Goal: Transaction & Acquisition: Purchase product/service

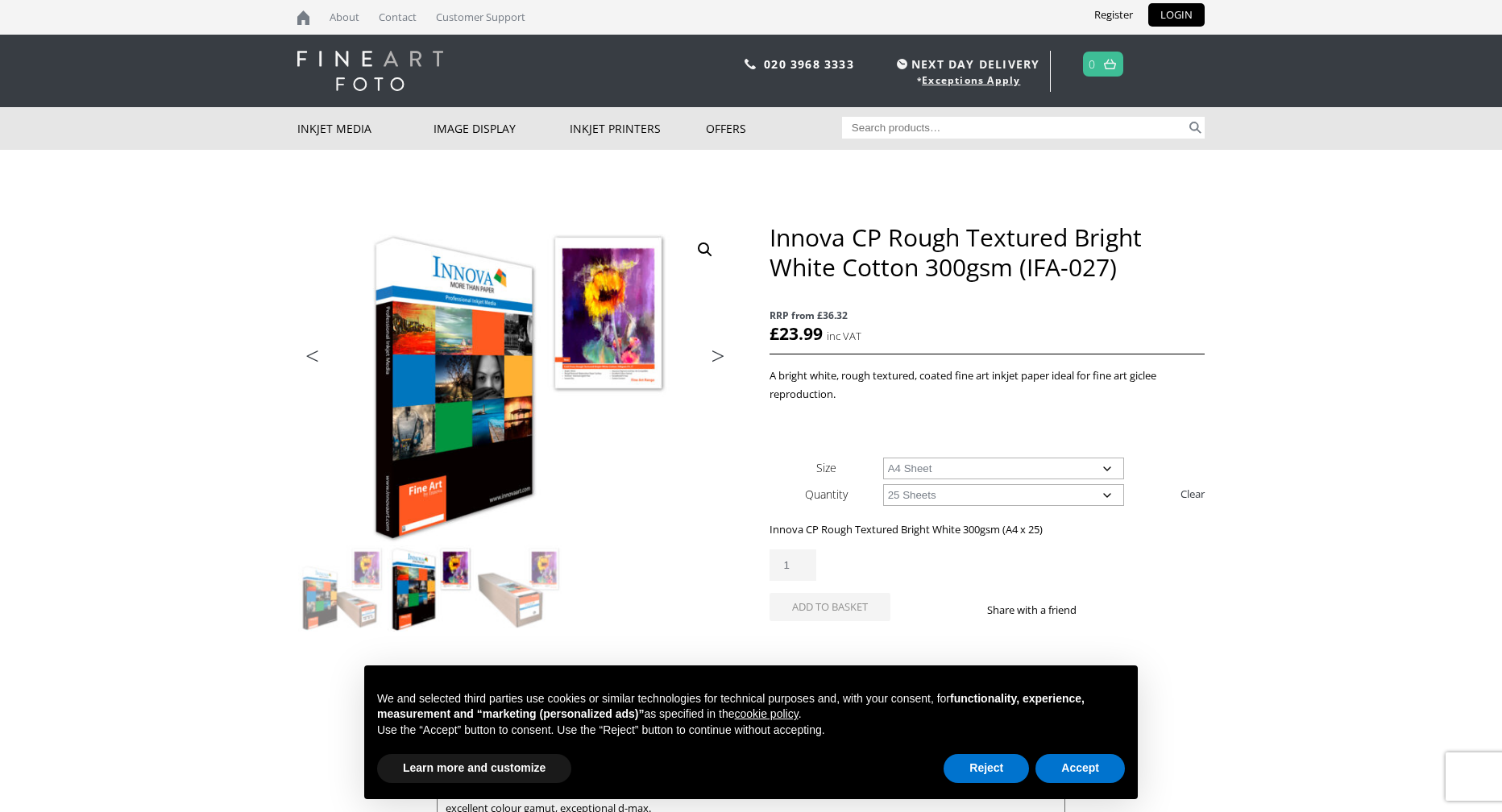
click at [455, 566] on img at bounding box center [431, 588] width 87 height 87
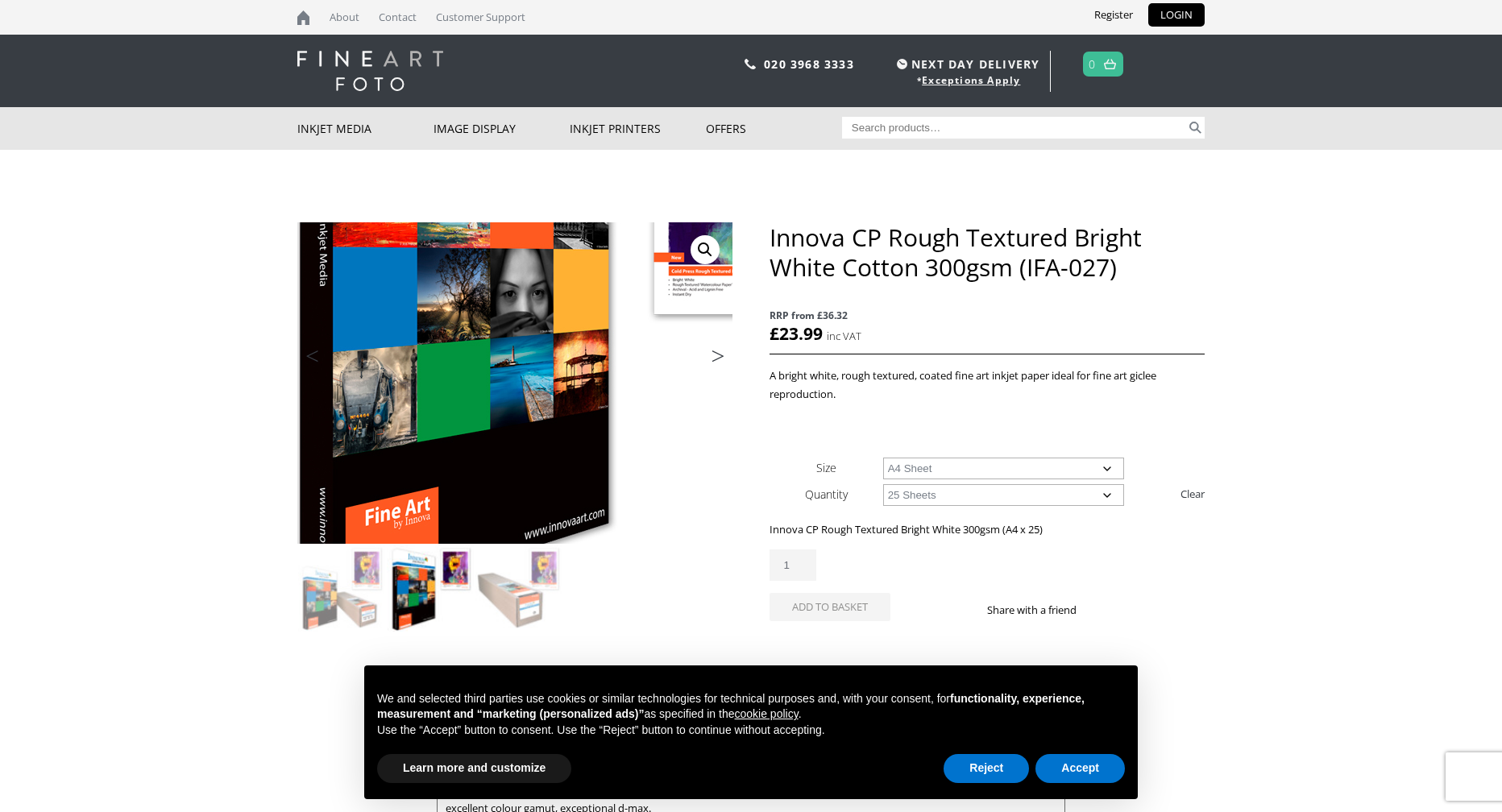
click at [455, 465] on img at bounding box center [575, 304] width 862 height 637
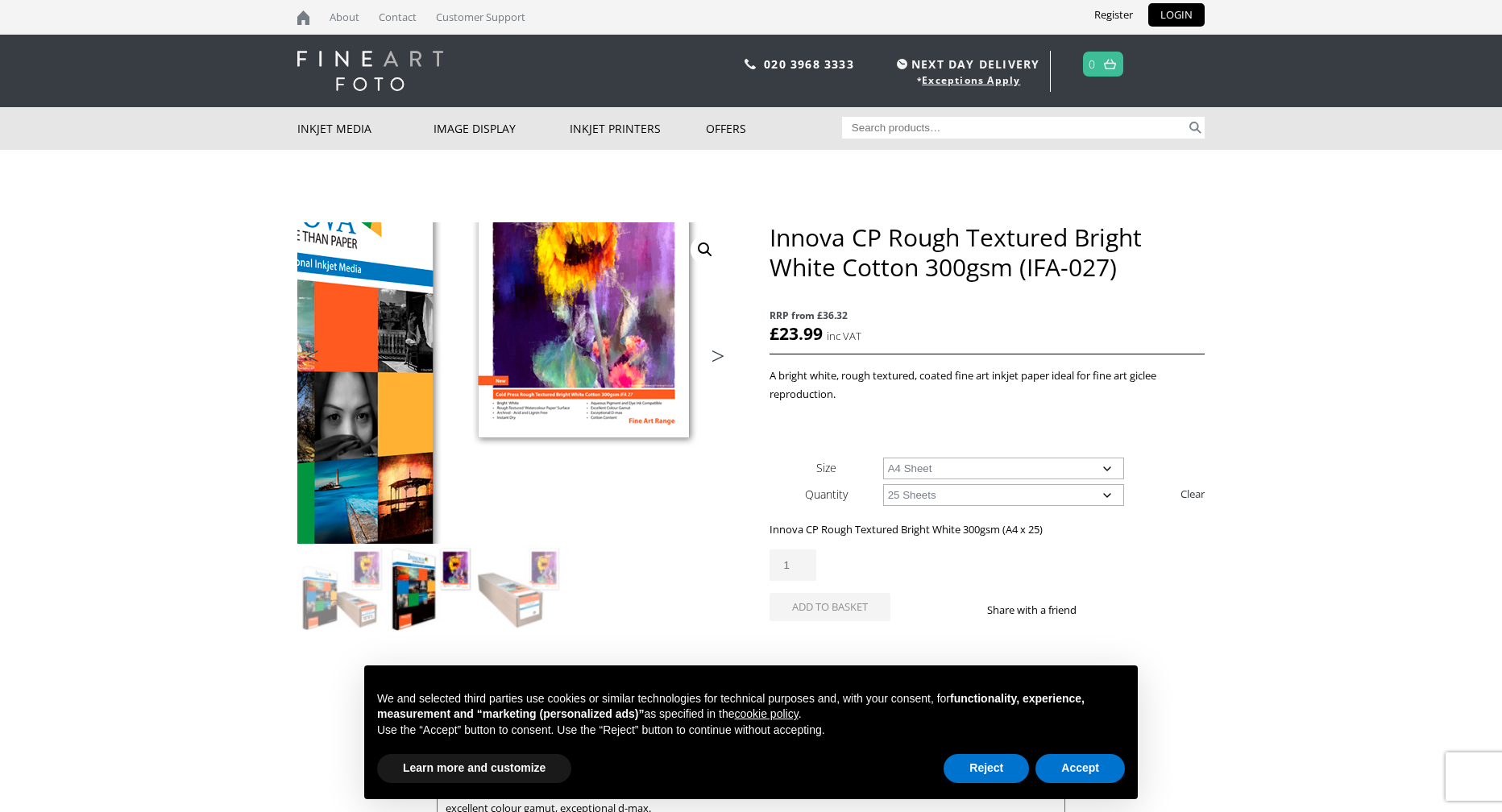
click at [633, 339] on img at bounding box center [400, 427] width 862 height 637
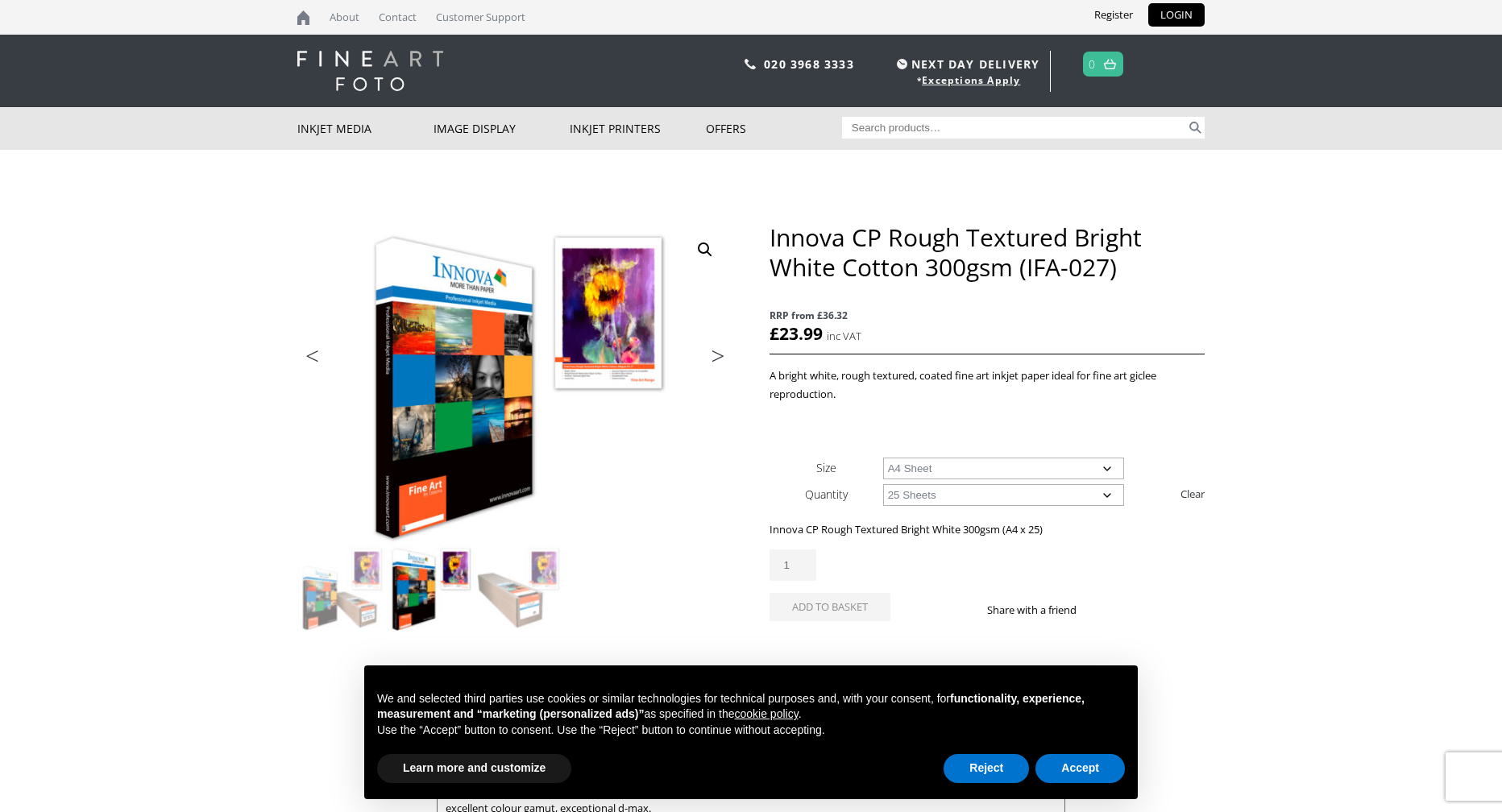
click at [705, 252] on link "View full-screen image gallery" at bounding box center [706, 250] width 29 height 29
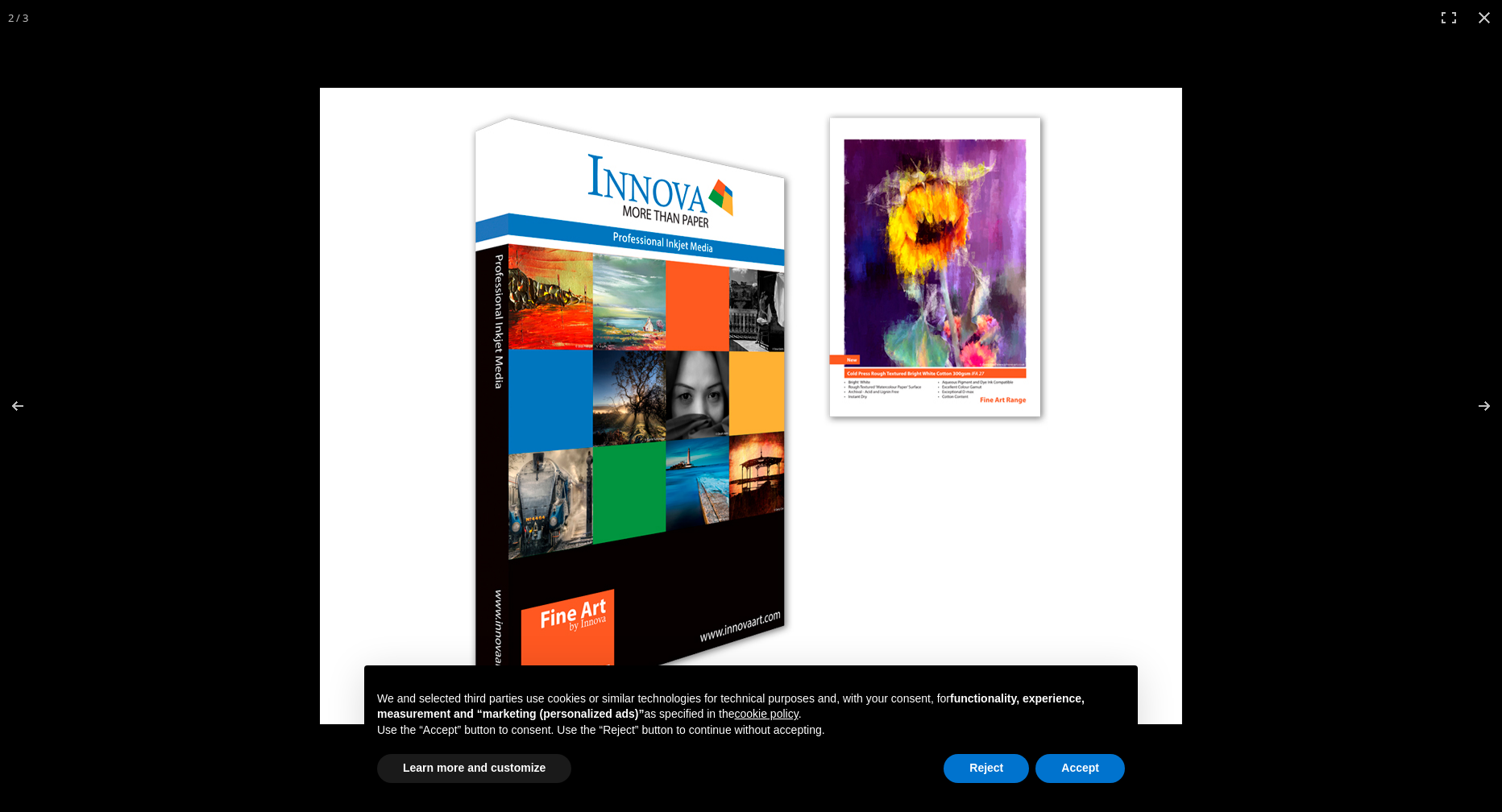
click at [975, 380] on img at bounding box center [751, 406] width 862 height 637
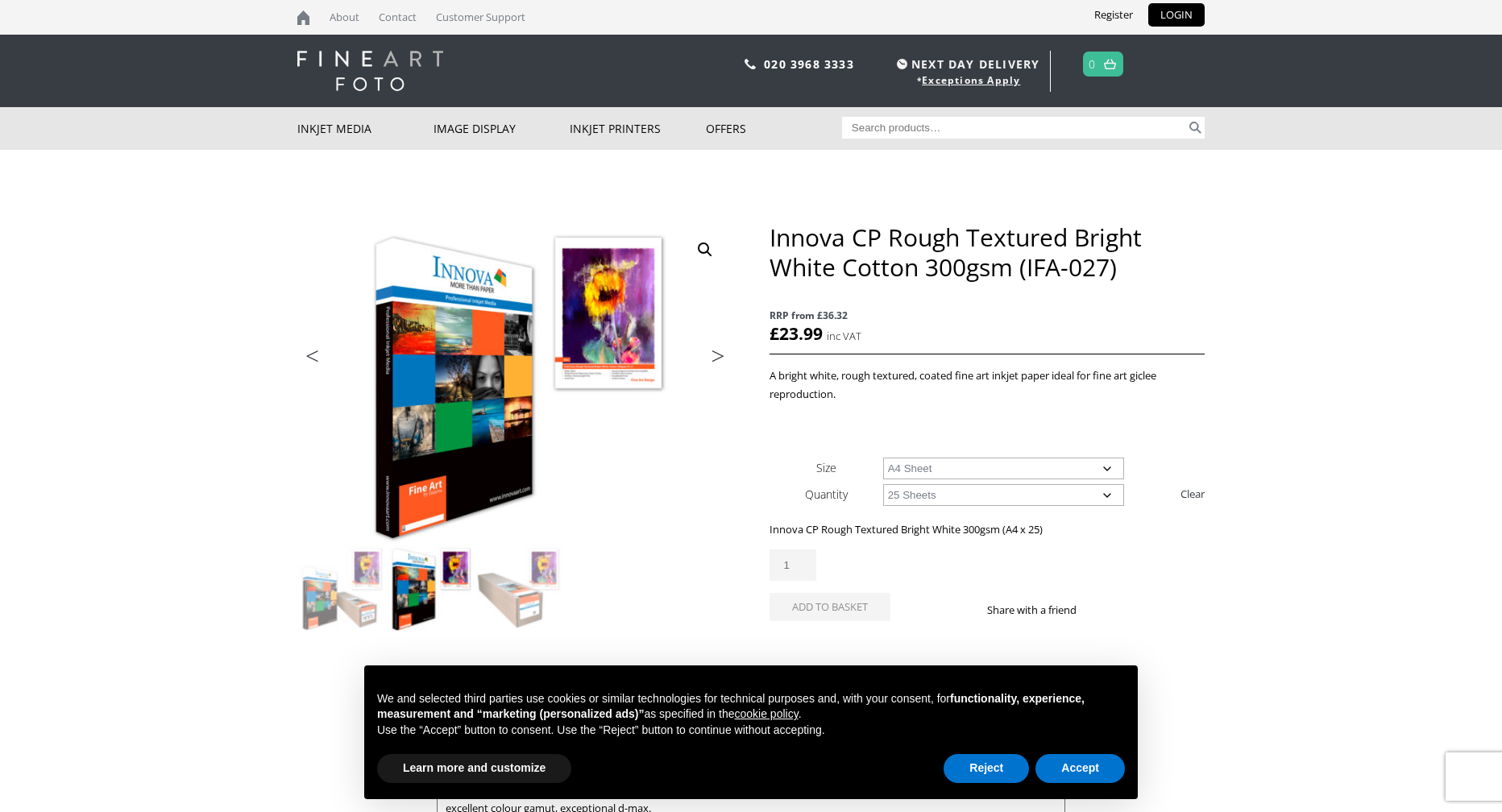
click at [965, 469] on select "Choose an option A4 Sheet A3 Sheet A3+ Sheet A2 Sheet" at bounding box center [1004, 468] width 242 height 21
click at [512, 601] on img at bounding box center [519, 588] width 87 height 87
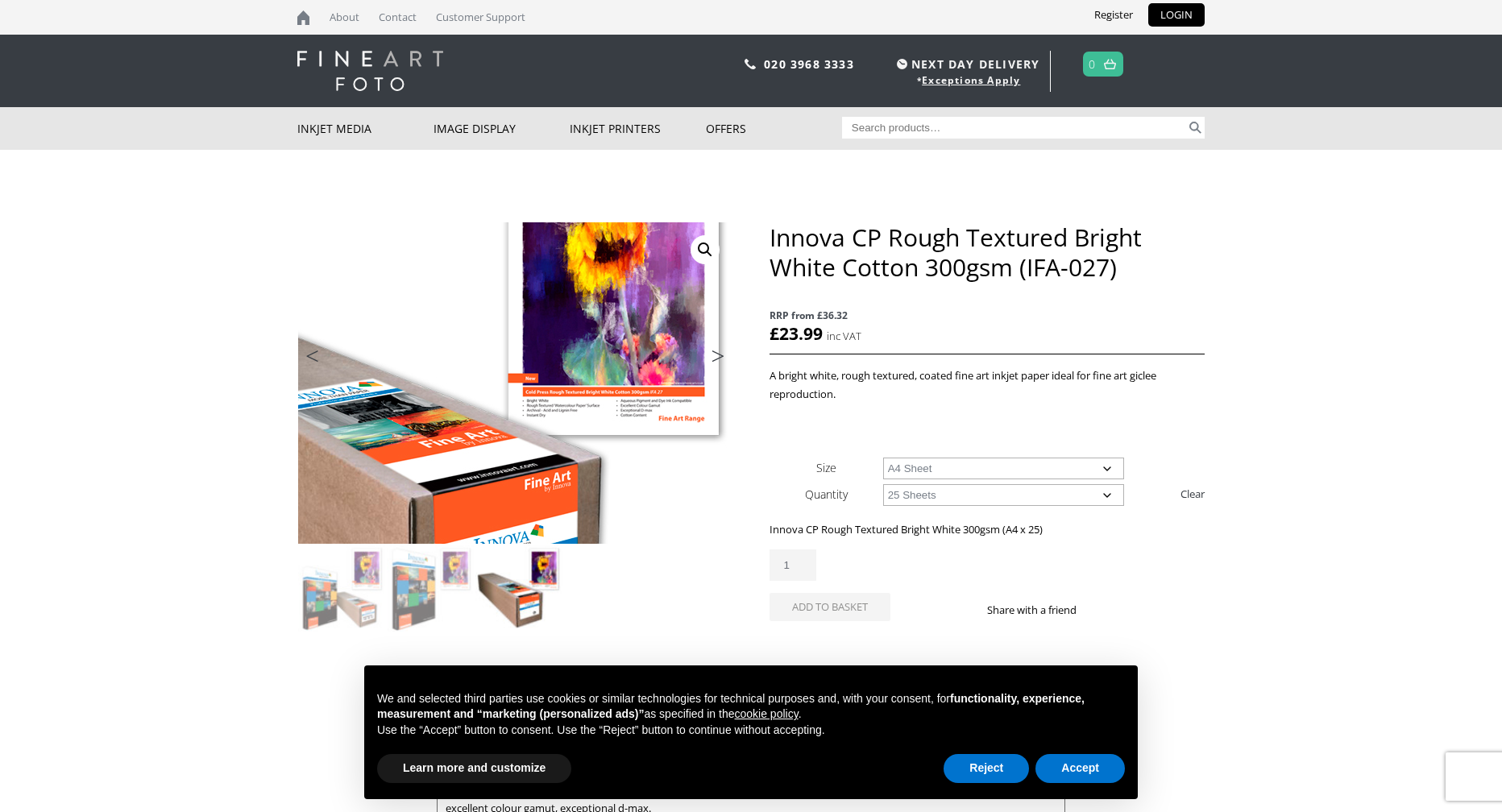
click at [604, 341] on img at bounding box center [429, 425] width 862 height 637
